Goal: Task Accomplishment & Management: Manage account settings

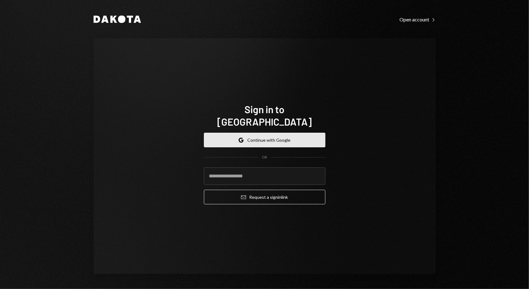
click at [274, 133] on button "Google Continue with Google" at bounding box center [265, 140] width 122 height 15
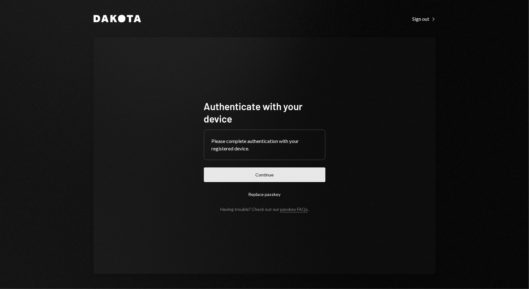
click at [303, 171] on button "Continue" at bounding box center [265, 175] width 122 height 15
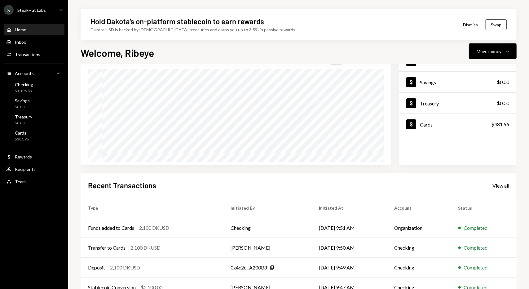
scroll to position [85, 0]
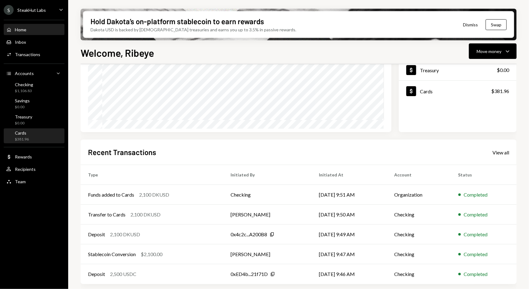
click at [43, 142] on div "Cards $381.96" at bounding box center [34, 136] width 56 height 14
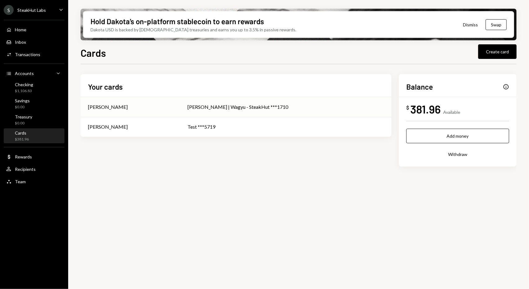
click at [309, 106] on div "[PERSON_NAME] | Wagyu - SteakHut ***1710" at bounding box center [286, 106] width 196 height 7
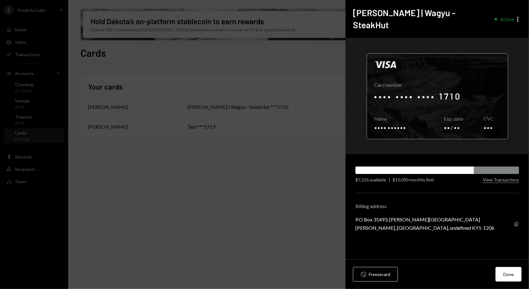
click at [452, 85] on div at bounding box center [437, 96] width 141 height 85
